Goal: Information Seeking & Learning: Learn about a topic

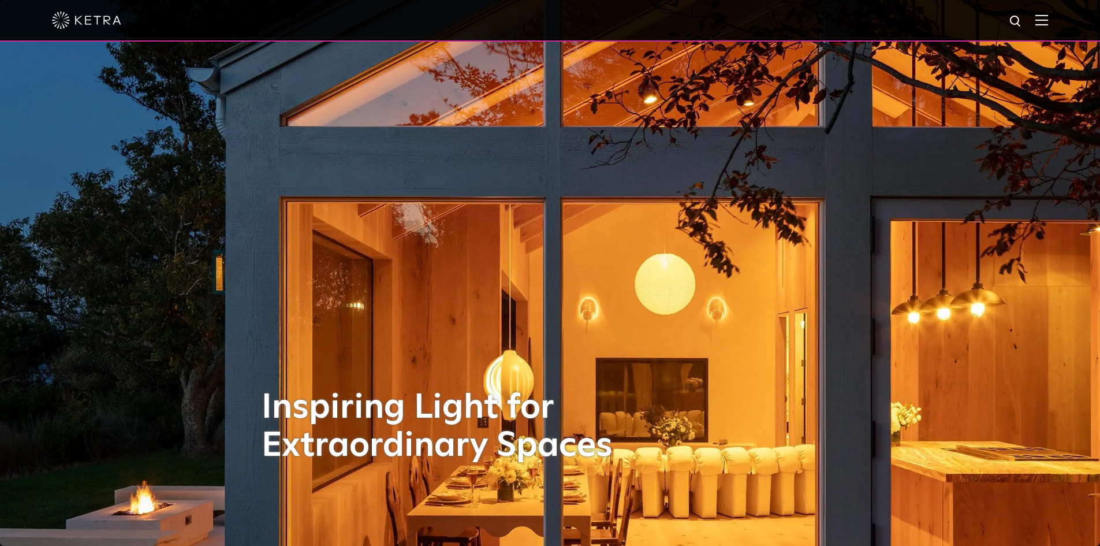
click at [1048, 23] on img at bounding box center [1041, 19] width 13 height 11
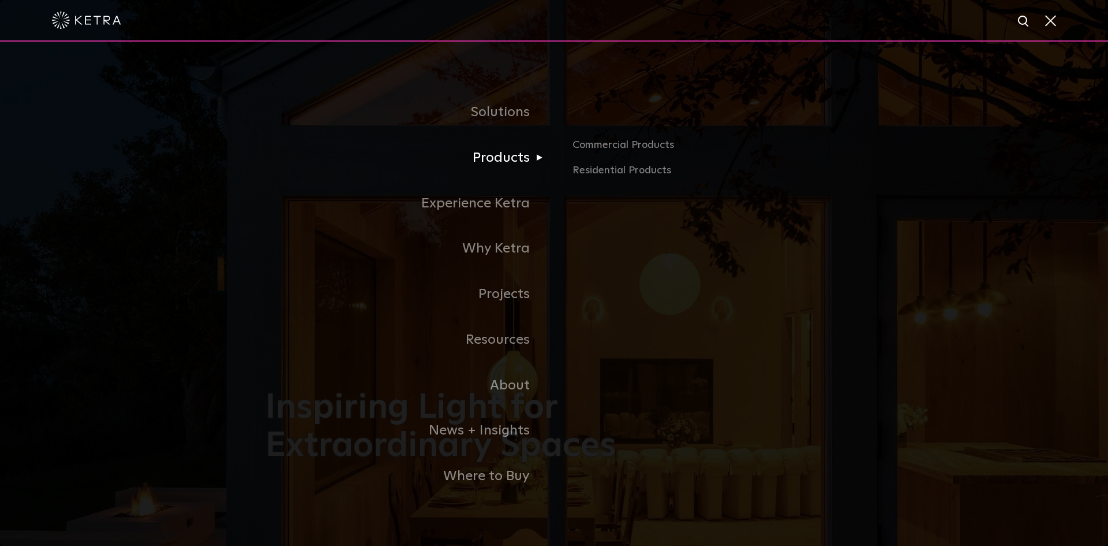
click at [514, 152] on link "Products" at bounding box center [410, 158] width 289 height 46
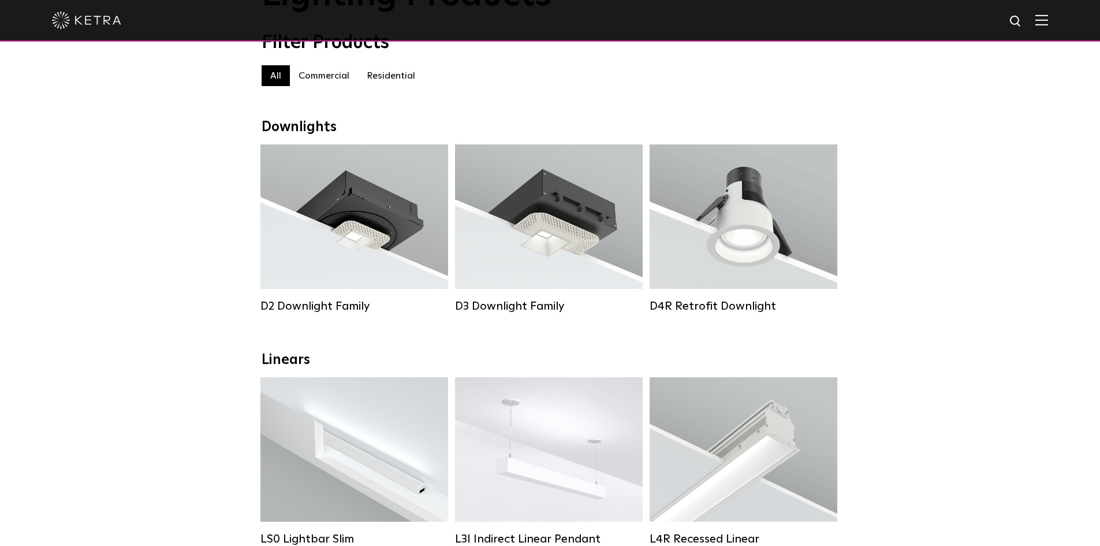
scroll to position [111, 0]
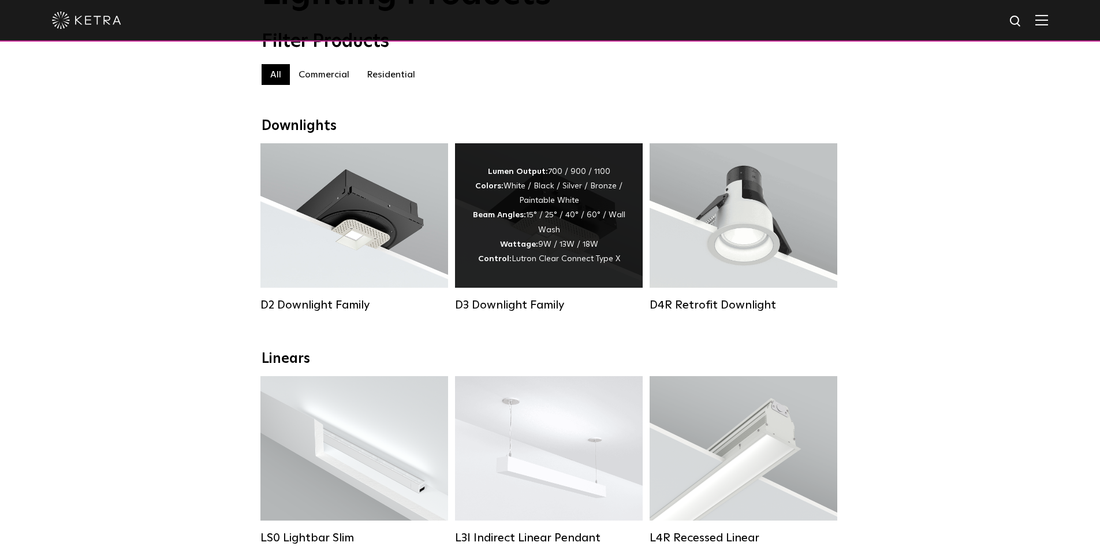
click at [527, 248] on strong "Wattage:" at bounding box center [519, 244] width 38 height 8
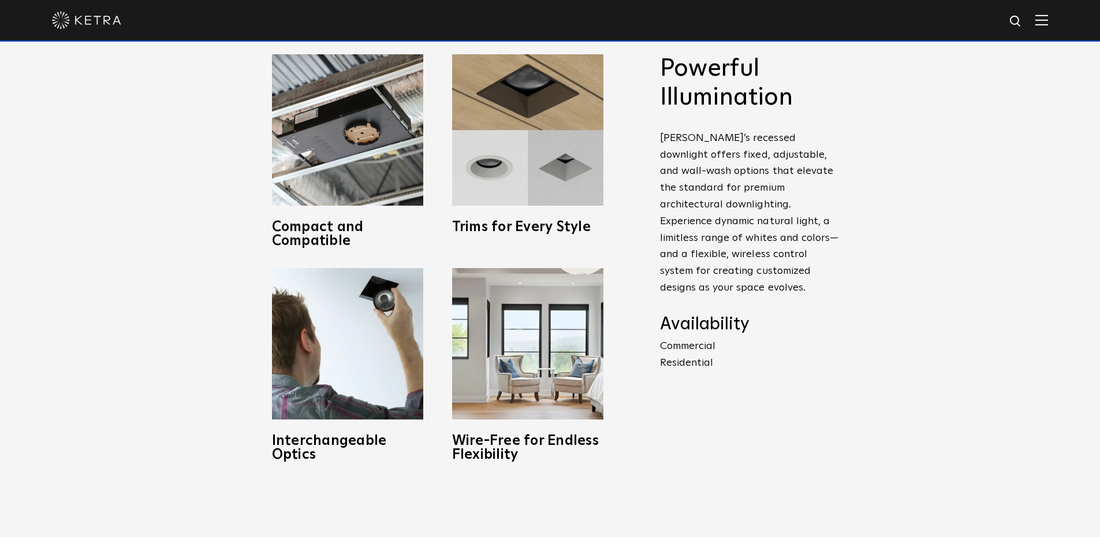
scroll to position [566, 0]
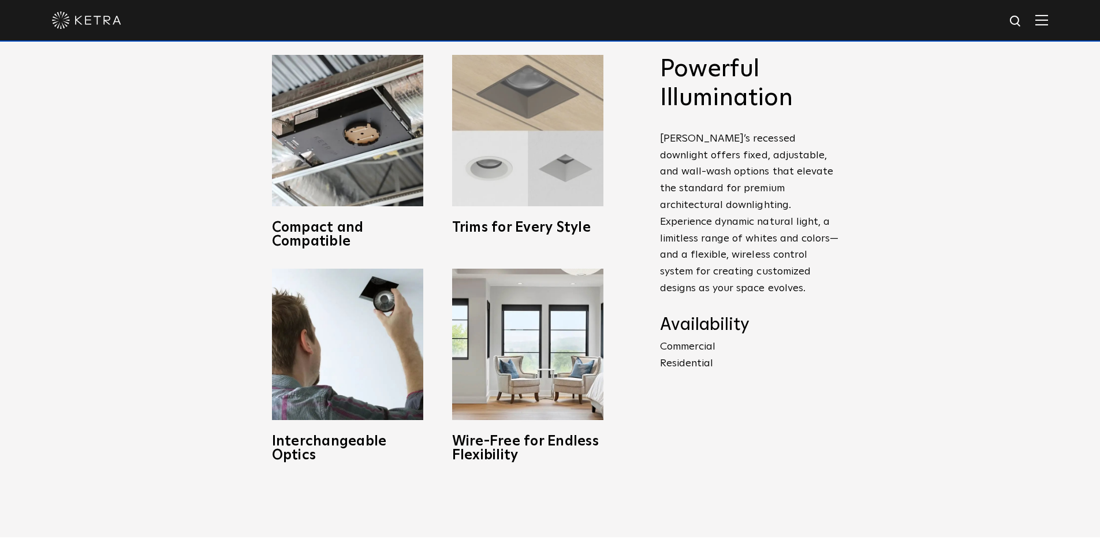
click at [480, 152] on img at bounding box center [527, 130] width 151 height 151
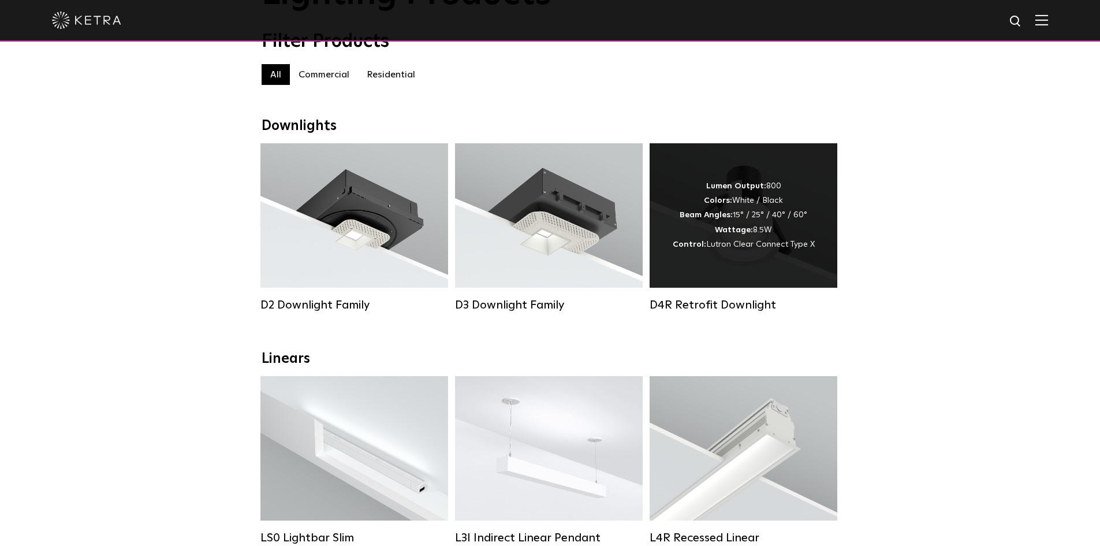
click at [755, 220] on div "Lumen Output: 800 Colors: White / Black Beam Angles: 15° / 25° / 40° / 60° Watt…" at bounding box center [744, 215] width 142 height 73
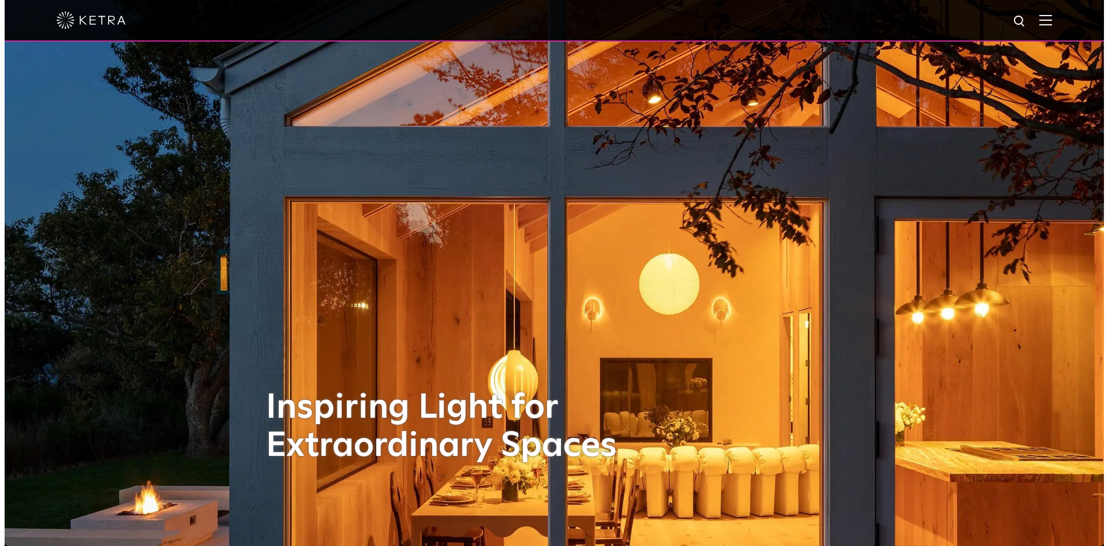
scroll to position [143, 0]
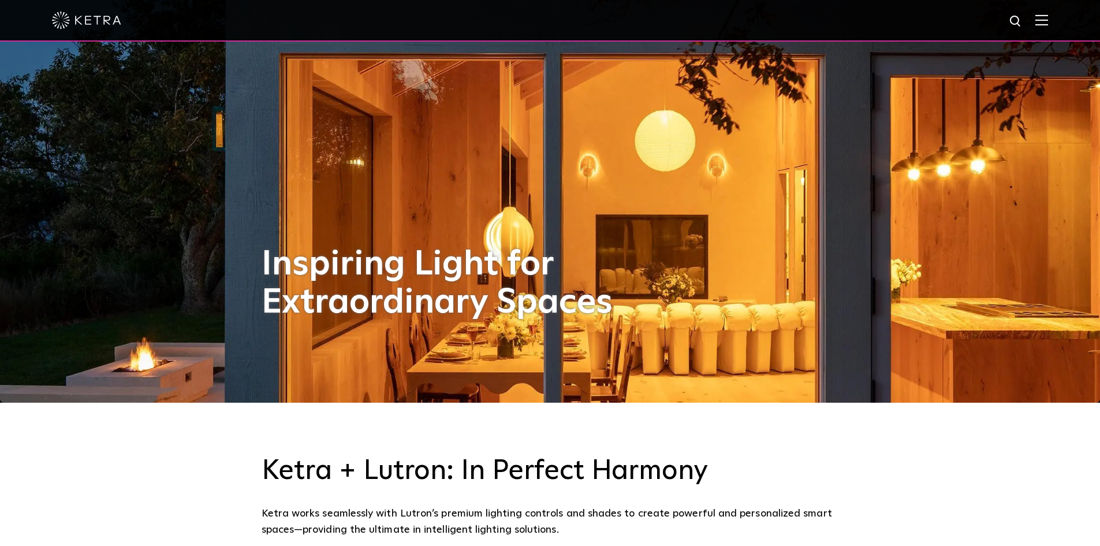
click at [1048, 17] on img at bounding box center [1041, 19] width 13 height 11
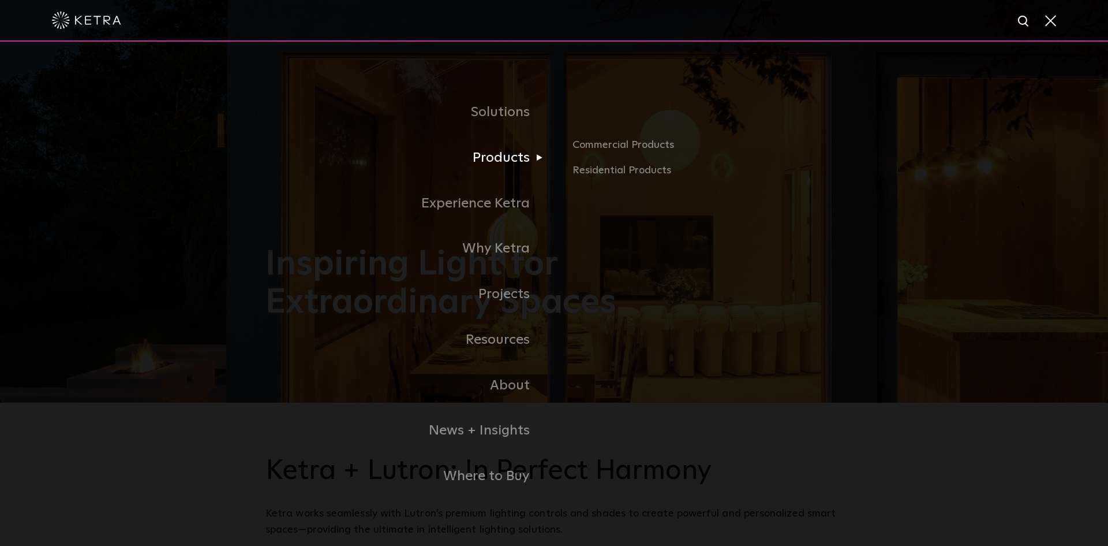
click at [510, 154] on link "Products" at bounding box center [410, 158] width 289 height 46
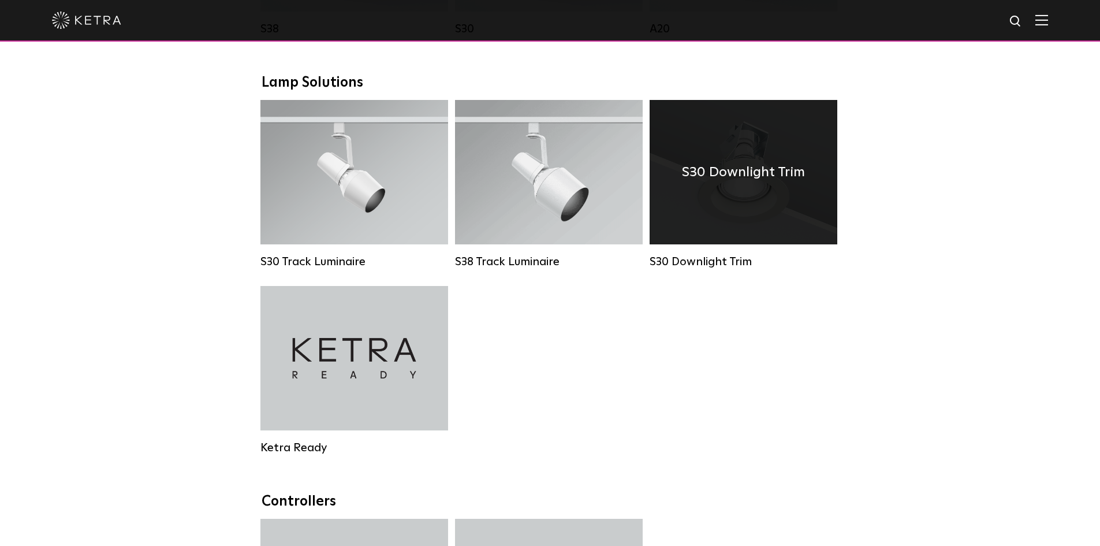
scroll to position [1038, 0]
click at [809, 170] on div "S30 Downlight Trim" at bounding box center [743, 172] width 188 height 144
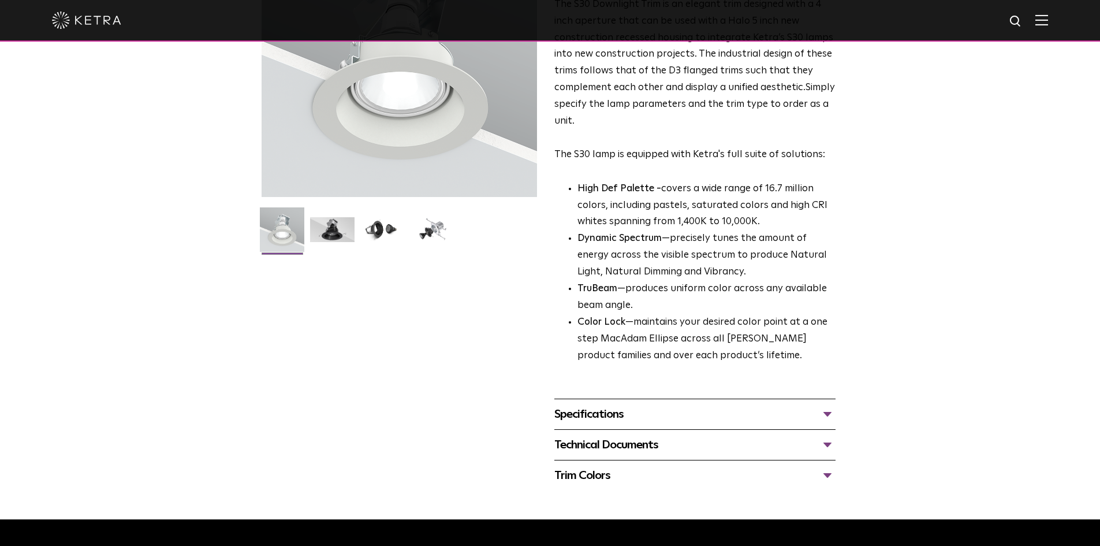
scroll to position [162, 0]
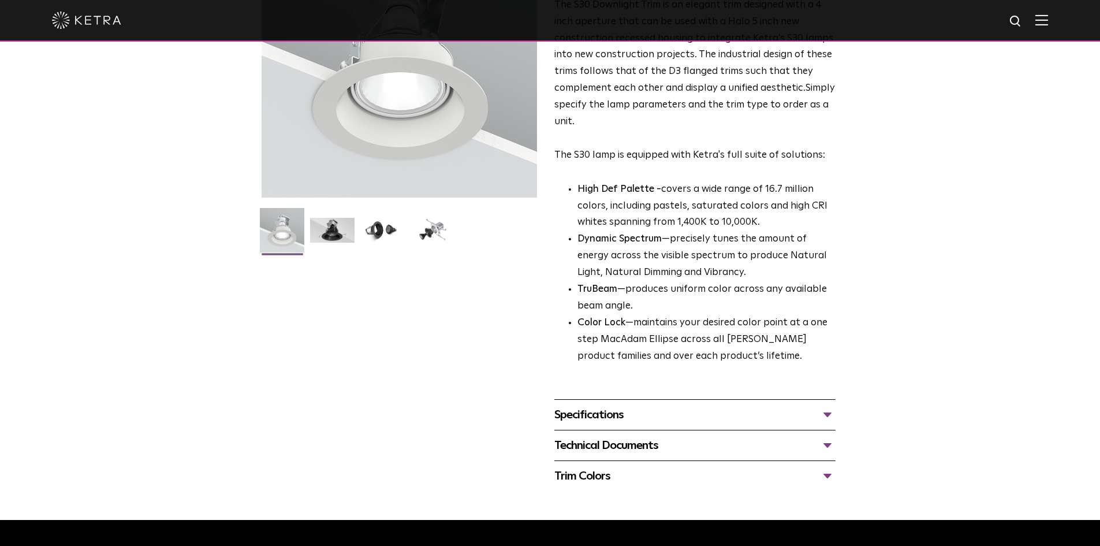
click at [809, 416] on div "Specifications" at bounding box center [694, 414] width 281 height 18
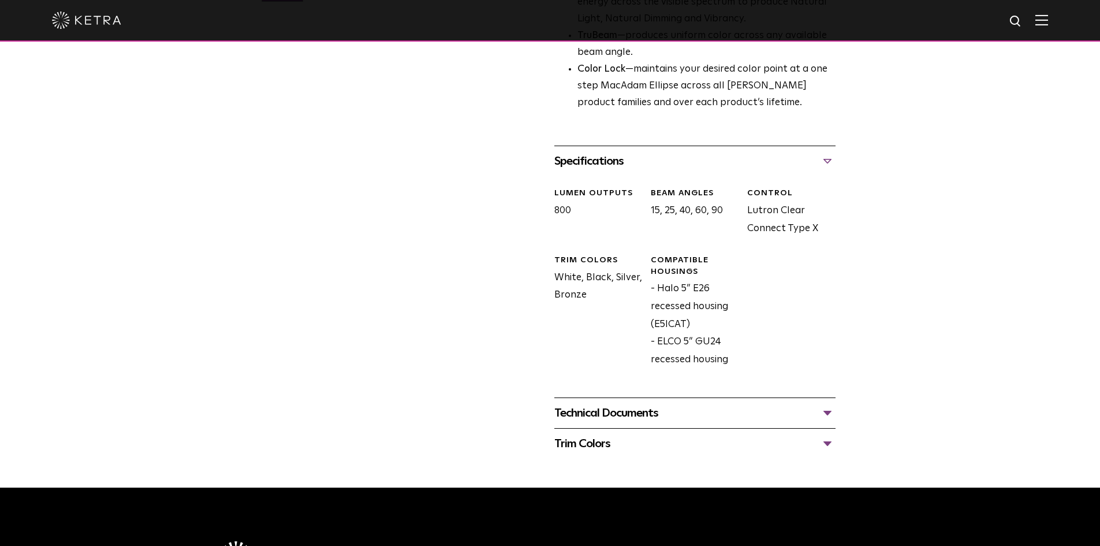
scroll to position [490, 0]
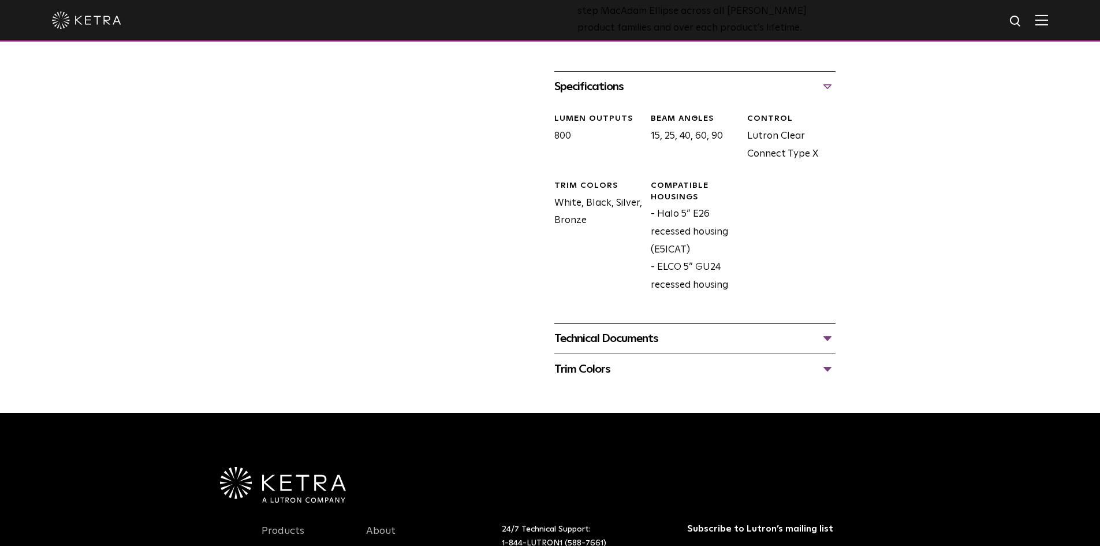
click at [817, 350] on div "Technical Documents S30 Downlight Trim Spec Sheet S30 Downlight Trim Installati…" at bounding box center [694, 338] width 281 height 31
click at [833, 375] on div "Trim Colors" at bounding box center [694, 369] width 281 height 18
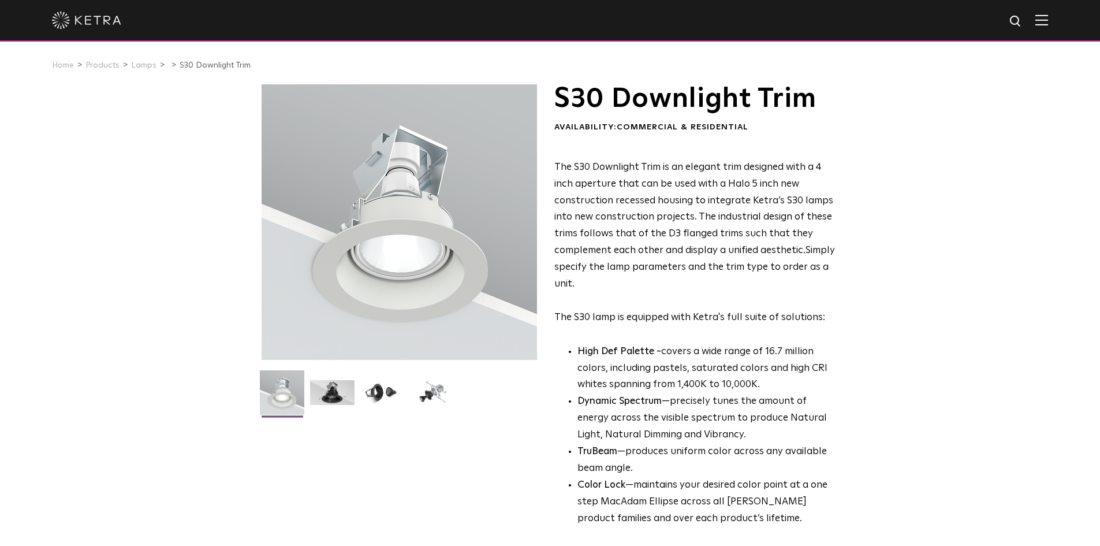
scroll to position [0, 0]
